Goal: Contribute content: Contribute content

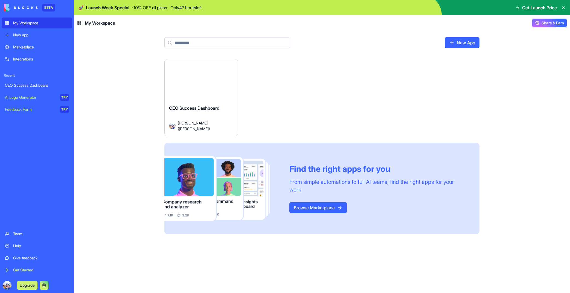
click at [224, 115] on div "CEO Success Dashboard" at bounding box center [201, 112] width 65 height 15
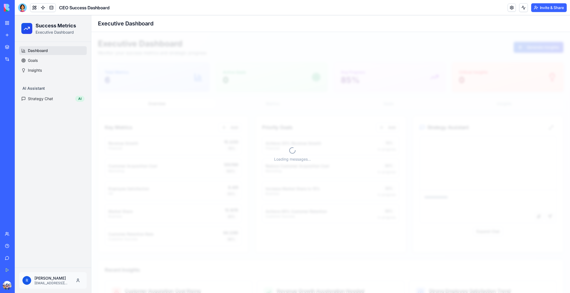
scroll to position [8, 0]
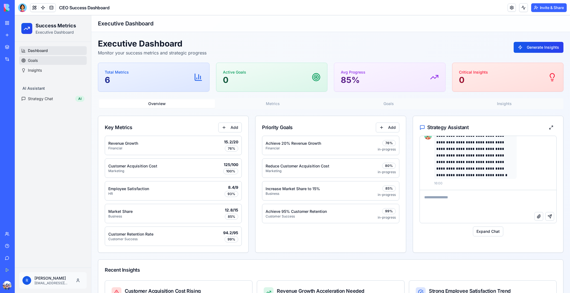
click at [40, 62] on link "Goals" at bounding box center [53, 60] width 68 height 9
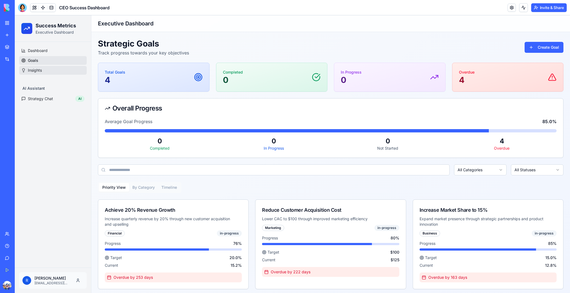
click at [37, 69] on span "Insights" at bounding box center [35, 70] width 14 height 5
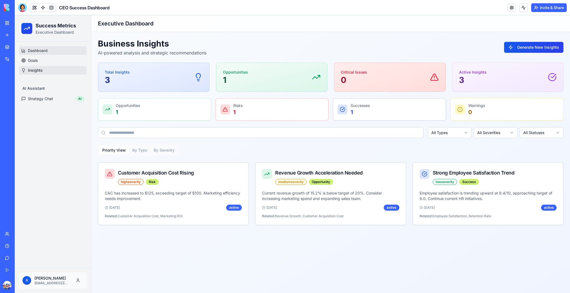
click at [36, 53] on span "Dashboard" at bounding box center [38, 50] width 20 height 5
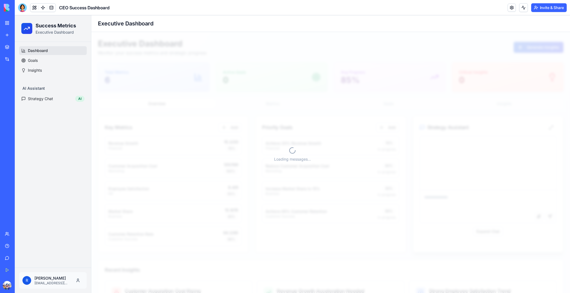
scroll to position [8, 0]
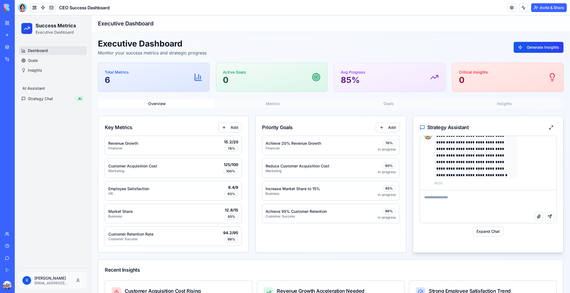
click at [262, 104] on button "Metrics" at bounding box center [273, 103] width 116 height 9
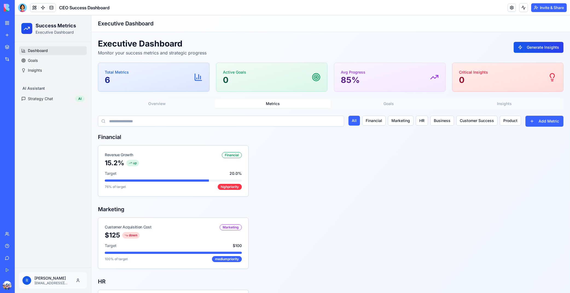
click at [409, 104] on button "Goals" at bounding box center [389, 103] width 116 height 9
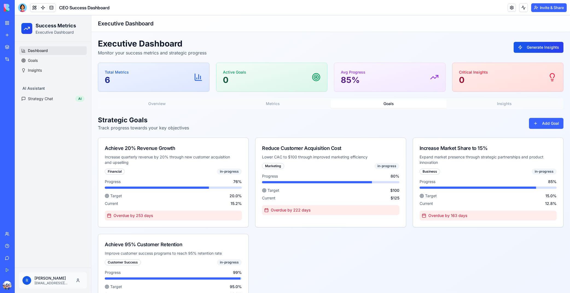
click at [501, 105] on button "Insights" at bounding box center [505, 103] width 116 height 9
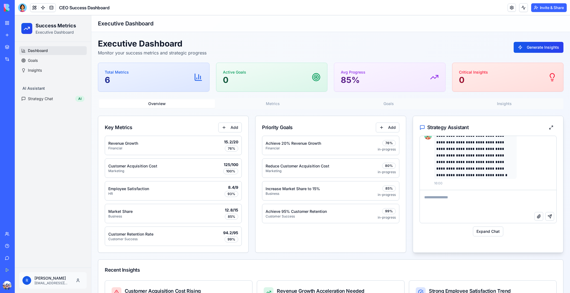
scroll to position [0, 0]
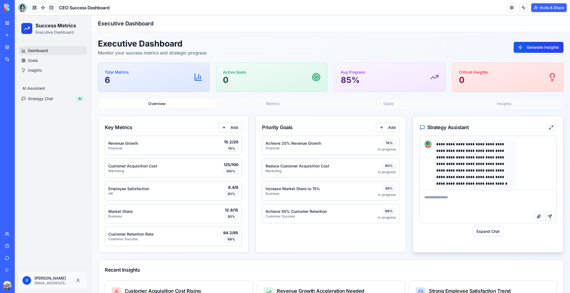
click at [551, 128] on button at bounding box center [551, 128] width 11 height 10
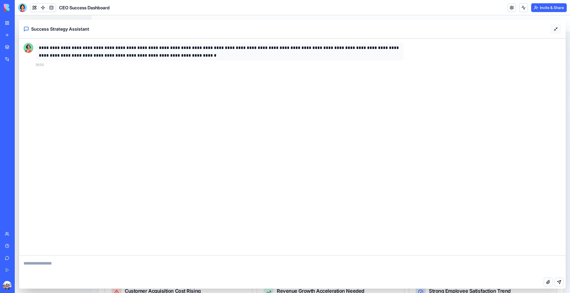
click at [556, 30] on button at bounding box center [555, 29] width 11 height 10
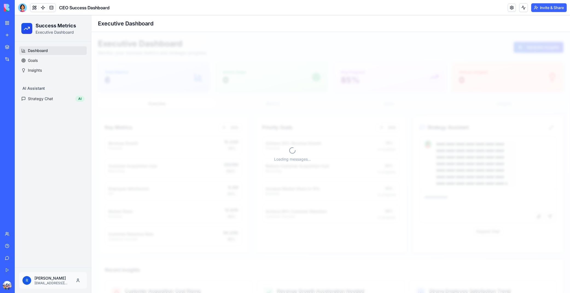
scroll to position [8, 0]
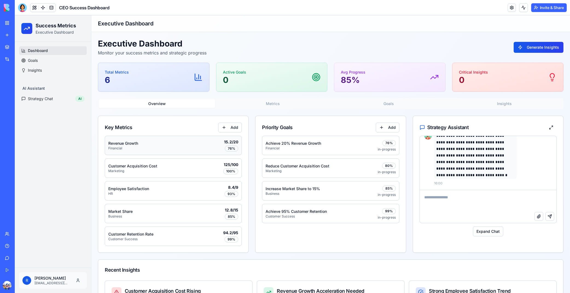
click at [205, 149] on div "Revenue Growth Financial 15.2 / 20 76 %" at bounding box center [173, 145] width 130 height 12
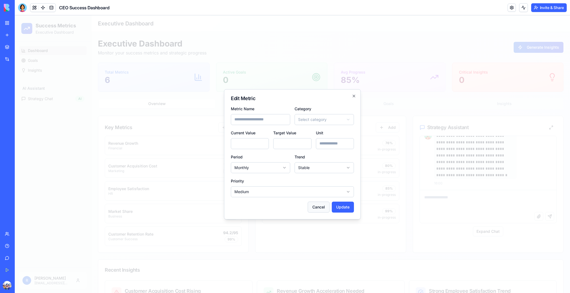
click at [321, 206] on button "Cancel" at bounding box center [319, 207] width 22 height 11
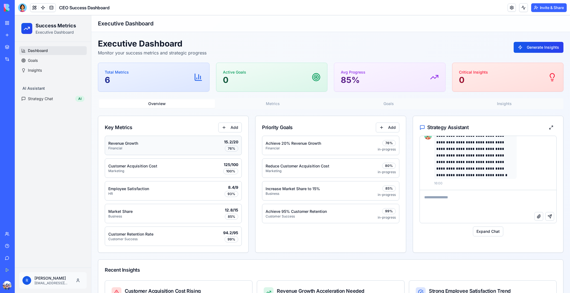
click at [153, 146] on div "Revenue Growth Financial 15.2 / 20 76 %" at bounding box center [173, 145] width 130 height 12
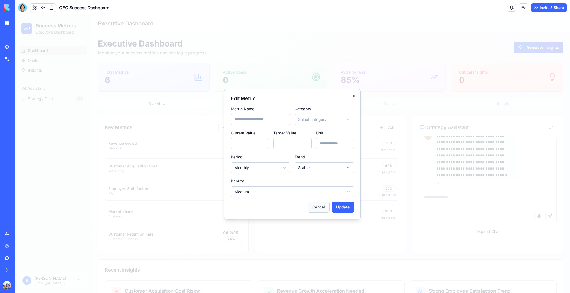
click at [316, 206] on button "Cancel" at bounding box center [319, 207] width 22 height 11
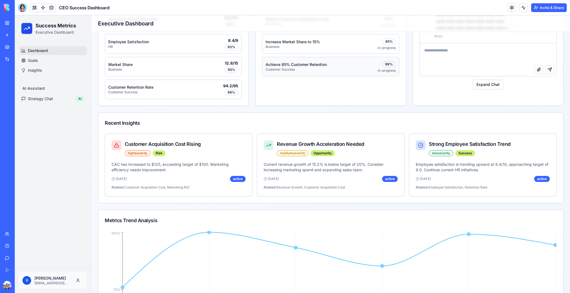
scroll to position [151, 0]
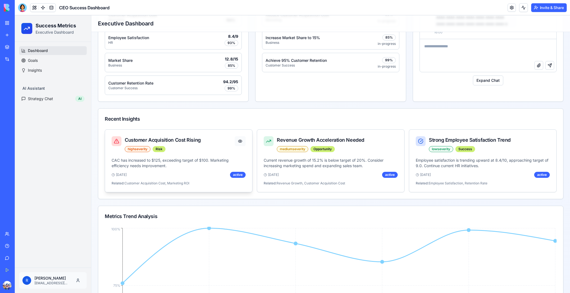
click at [240, 140] on button at bounding box center [240, 141] width 11 height 10
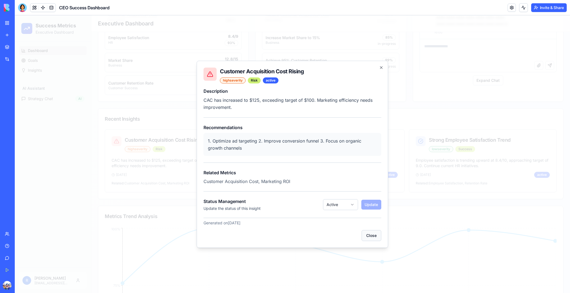
click at [368, 236] on button "Close" at bounding box center [372, 235] width 20 height 11
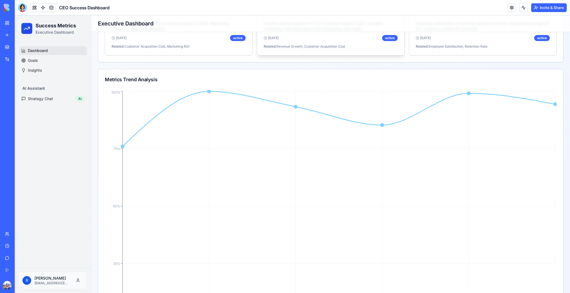
scroll to position [188, 0]
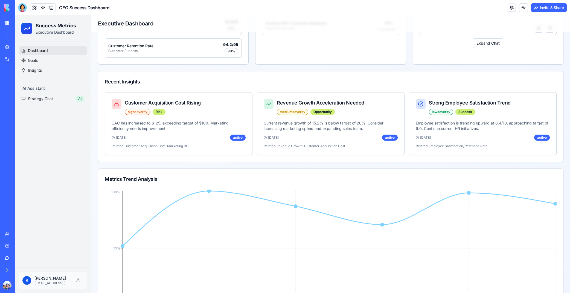
click at [17, 36] on div "New app" at bounding box center [16, 34] width 7 height 5
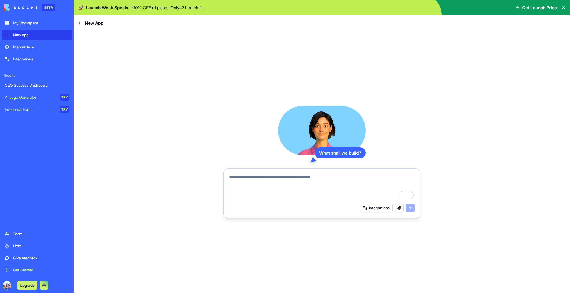
click at [271, 176] on textarea "To enrich screen reader interactions, please activate Accessibility in Grammarl…" at bounding box center [321, 187] width 185 height 26
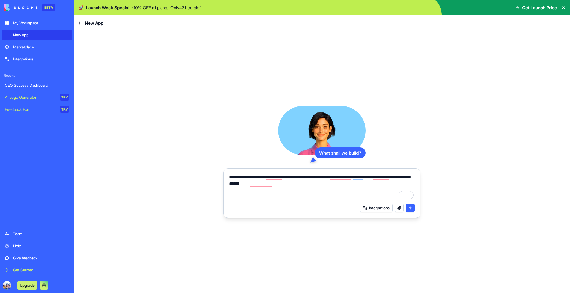
drag, startPoint x: 318, startPoint y: 128, endPoint x: 437, endPoint y: 225, distance: 152.9
click at [0, 0] on div "**********" at bounding box center [285, 146] width 570 height 293
click at [215, 33] on div "**********" at bounding box center [322, 162] width 496 height 262
click at [287, 187] on textarea "**********" at bounding box center [321, 187] width 185 height 26
type textarea "**********"
